Goal: Navigation & Orientation: Find specific page/section

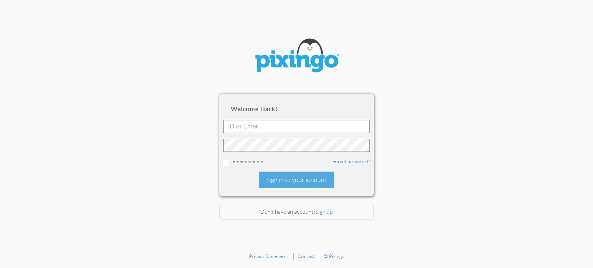
scroll to position [5, 0]
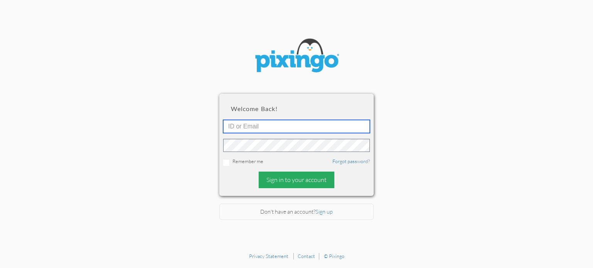
type input "[EMAIL_ADDRESS][DOMAIN_NAME]"
click at [289, 182] on div "Sign in to your account" at bounding box center [296, 180] width 76 height 17
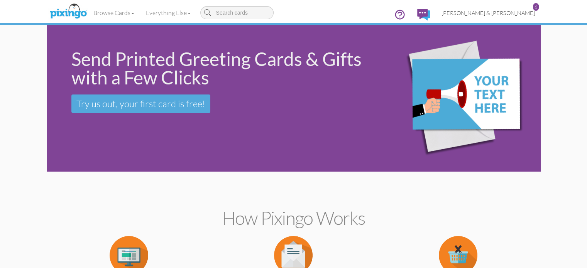
click at [535, 14] on span "[PERSON_NAME] & [PERSON_NAME]" at bounding box center [487, 13] width 93 height 7
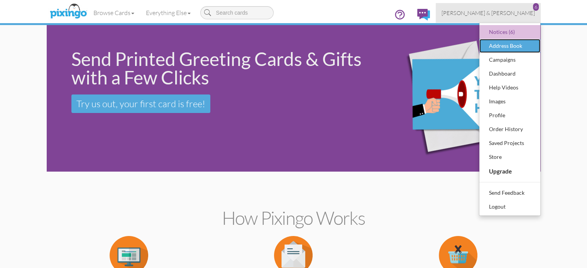
click at [532, 44] on div "Address Book" at bounding box center [510, 46] width 46 height 12
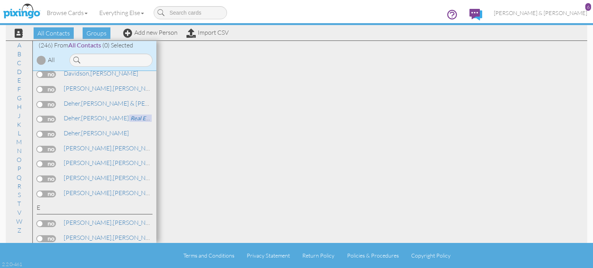
scroll to position [827, 0]
click at [94, 42] on span "All Contacts" at bounding box center [84, 44] width 33 height 7
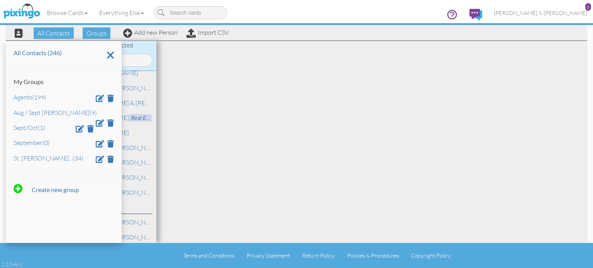
click at [317, 145] on div at bounding box center [371, 142] width 431 height 202
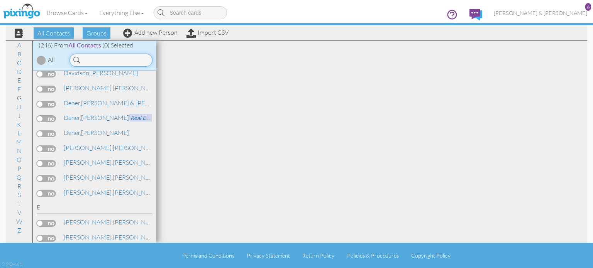
click at [99, 56] on input at bounding box center [110, 60] width 83 height 13
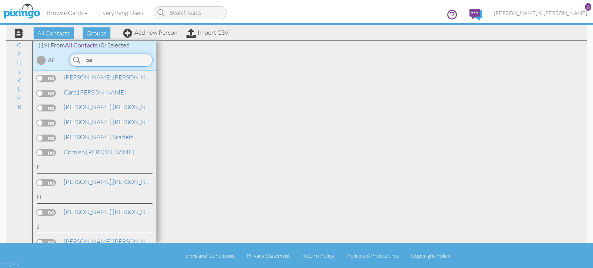
scroll to position [0, 0]
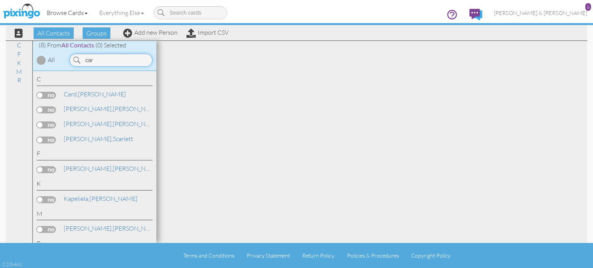
type input "car"
